Goal: Communication & Community: Answer question/provide support

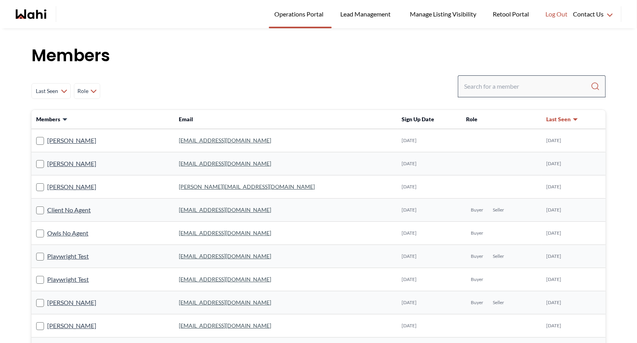
click at [494, 93] on div at bounding box center [531, 86] width 148 height 22
click at [494, 90] on input "Search input" at bounding box center [527, 86] width 126 height 14
type input "[PERSON_NAME]"
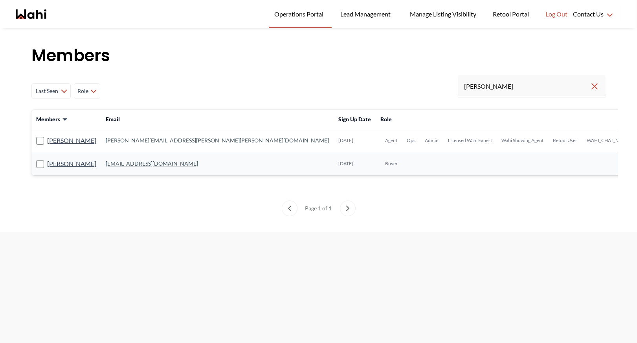
click at [121, 138] on link "[PERSON_NAME][EMAIL_ADDRESS][PERSON_NAME][PERSON_NAME][DOMAIN_NAME]" at bounding box center [217, 140] width 223 height 7
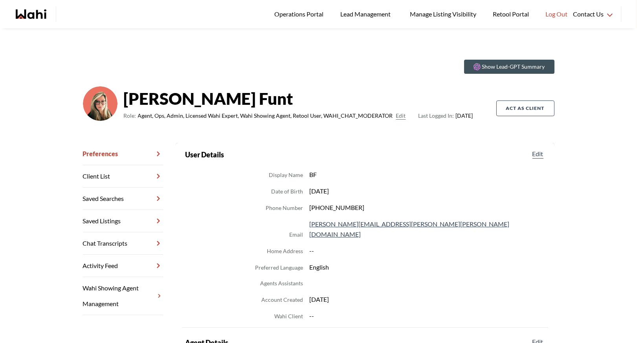
click at [121, 230] on link "Saved Listings" at bounding box center [123, 221] width 80 height 22
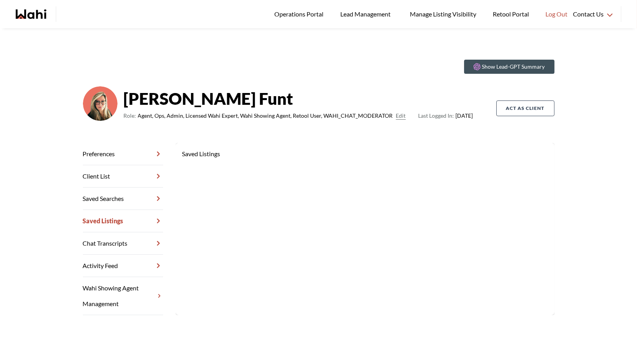
click at [113, 237] on link "Chat Transcripts" at bounding box center [123, 243] width 80 height 22
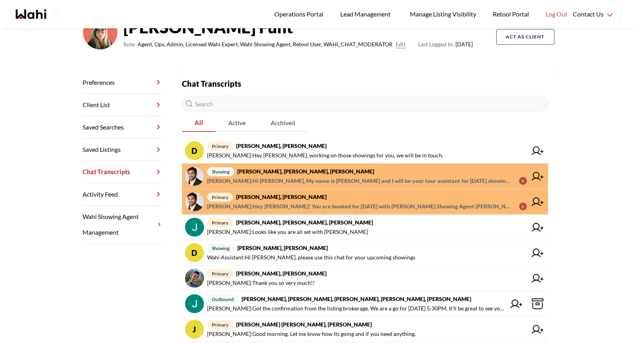
scroll to position [75, 0]
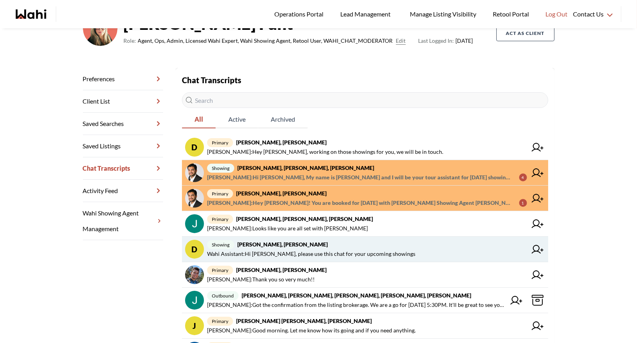
click at [331, 247] on span "showing [PERSON_NAME], [PERSON_NAME]" at bounding box center [367, 244] width 320 height 9
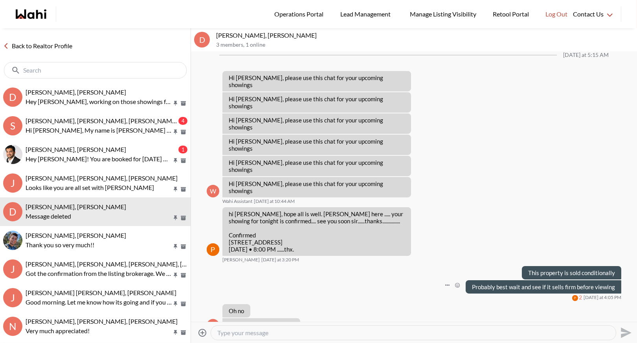
scroll to position [458, 0]
click at [237, 331] on textarea "Type your message" at bounding box center [413, 333] width 392 height 8
type textarea "This will be your chat for your showings [DATE] night."
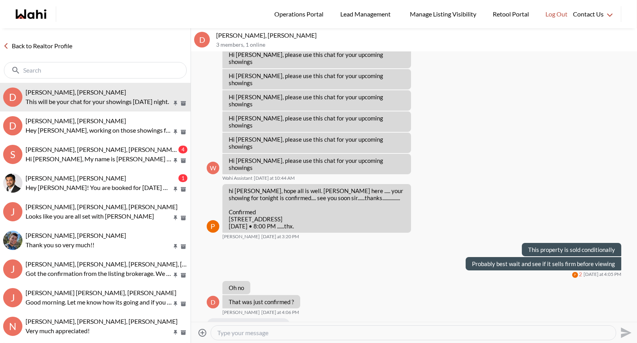
click at [51, 49] on link "Back to Realtor Profile" at bounding box center [37, 46] width 75 height 10
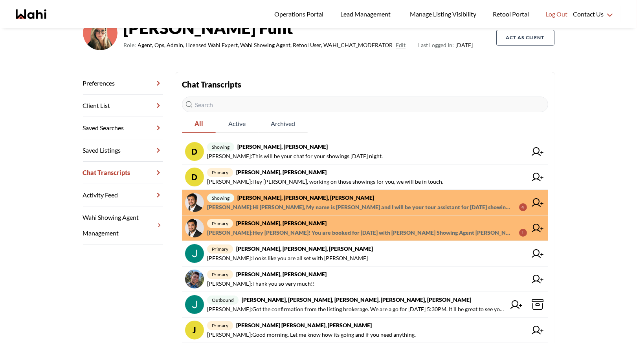
scroll to position [79, 0]
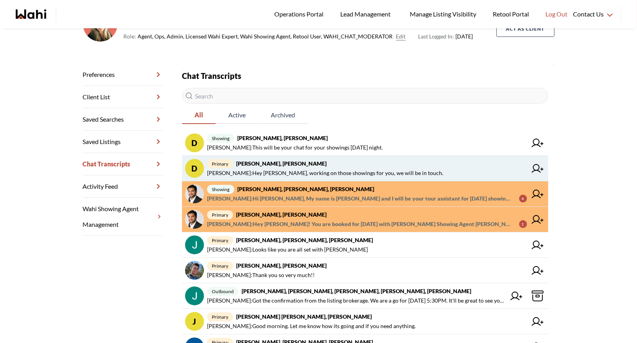
click at [350, 167] on span "primary [PERSON_NAME], [PERSON_NAME]" at bounding box center [367, 163] width 320 height 9
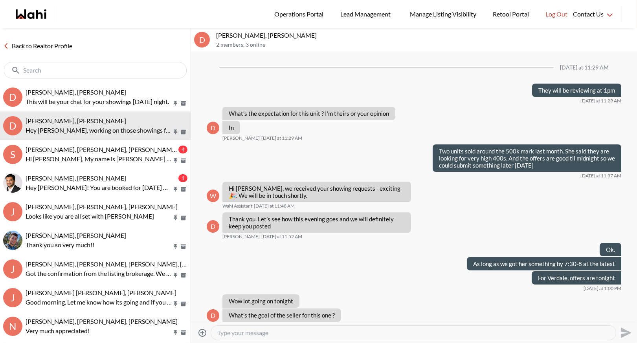
scroll to position [454, 0]
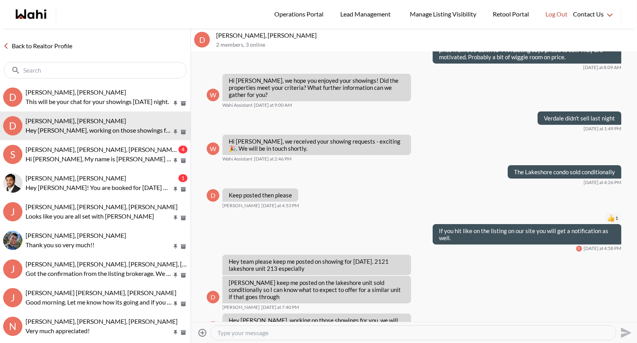
click at [239, 332] on textarea "Type your message" at bounding box center [413, 333] width 392 height 8
type textarea "[PERSON_NAME] will be taking you [DATE] night."
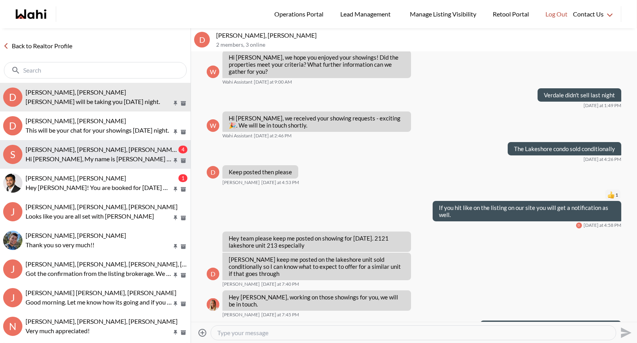
click at [96, 155] on p "Hi [PERSON_NAME], My name is [PERSON_NAME] and I will be your tour assistant fo…" at bounding box center [99, 158] width 146 height 9
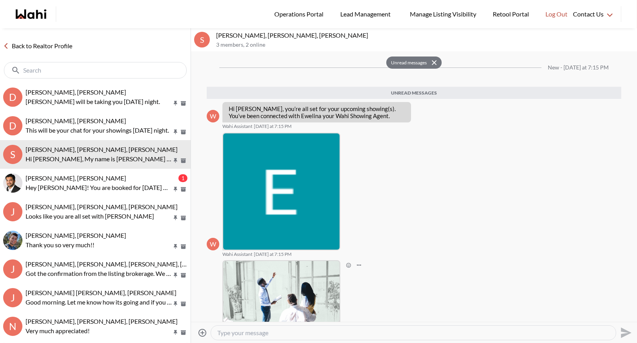
scroll to position [120, 0]
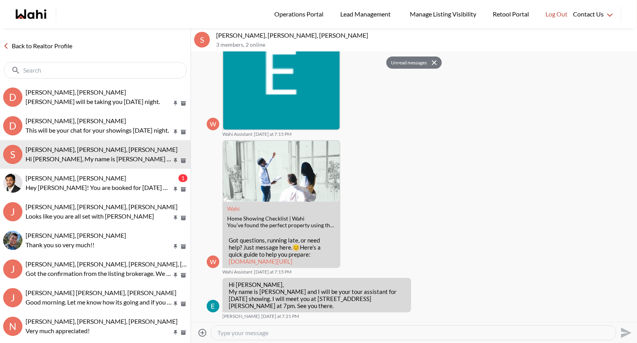
click at [46, 45] on link "Back to Realtor Profile" at bounding box center [37, 46] width 75 height 10
